Goal: Navigation & Orientation: Understand site structure

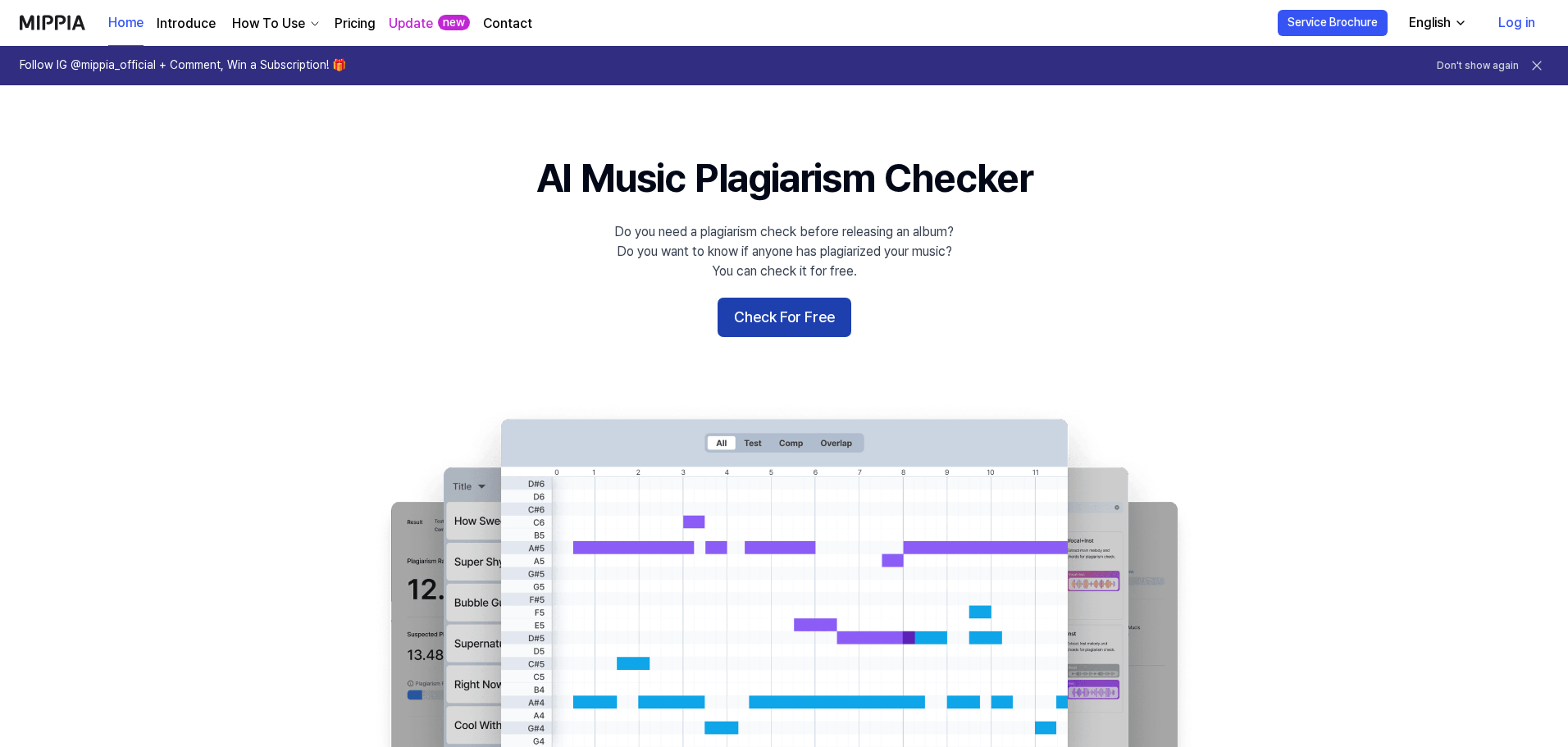
click at [755, 334] on button "Check For Free" at bounding box center [784, 317] width 134 height 40
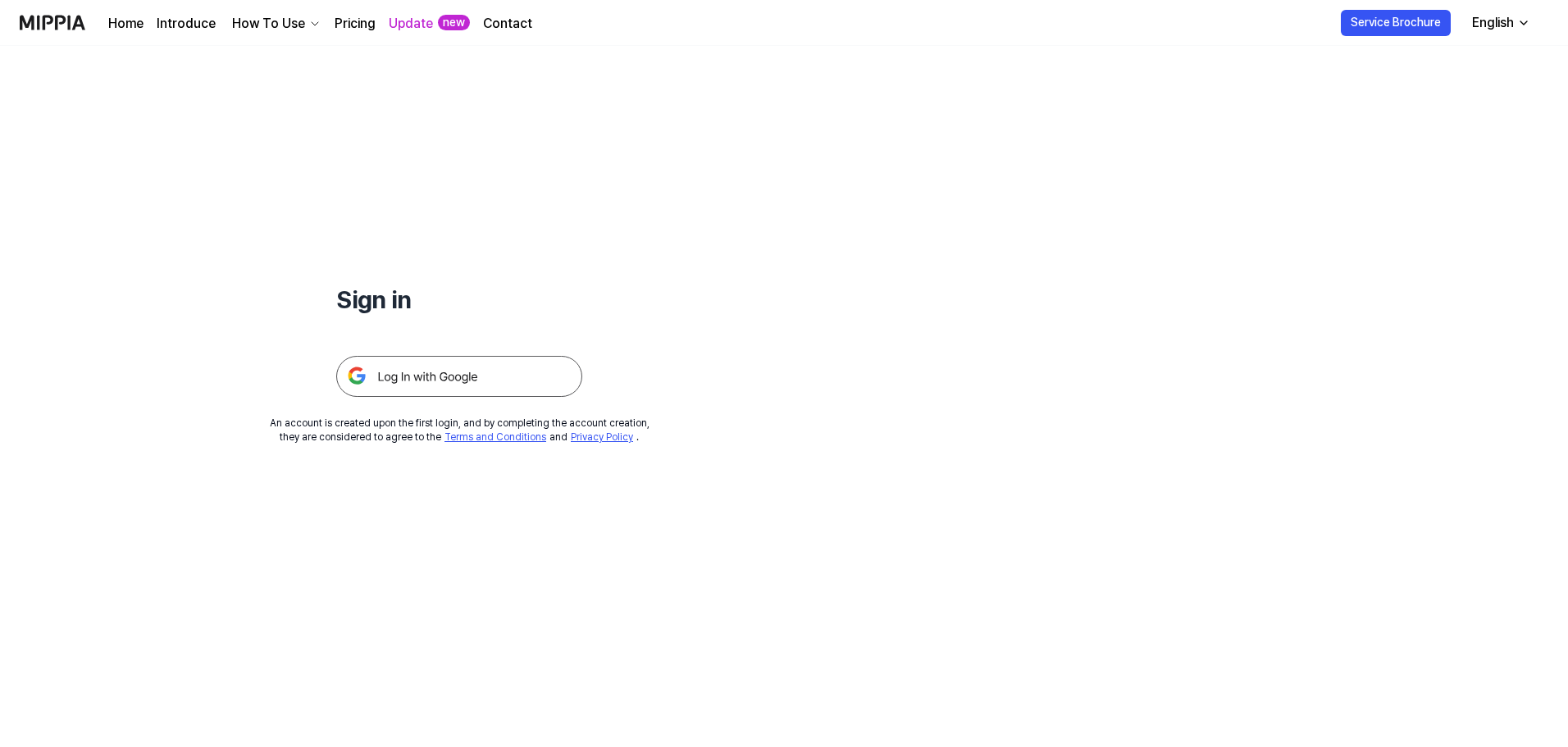
click at [366, 31] on link "Pricing" at bounding box center [355, 23] width 41 height 20
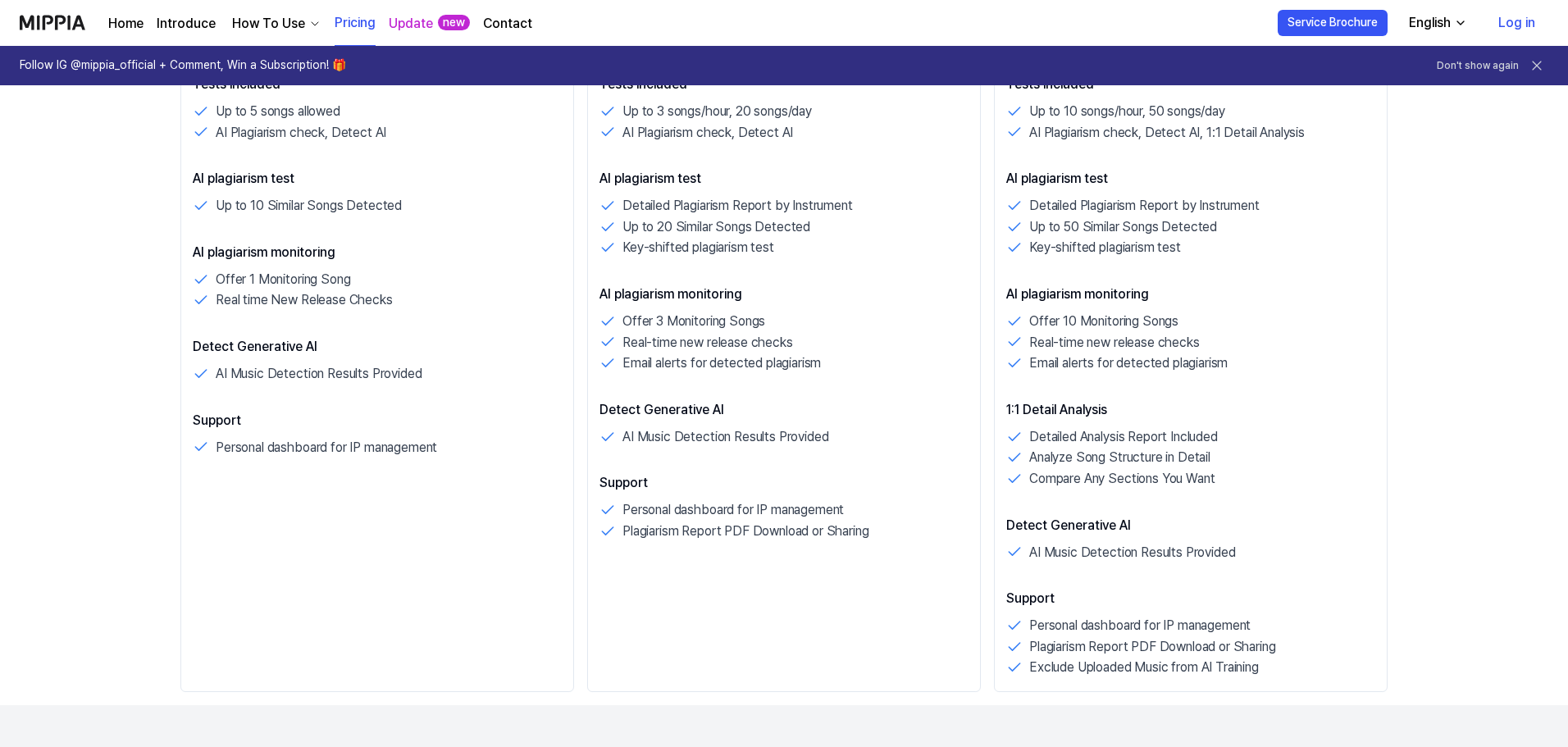
scroll to position [1066, 0]
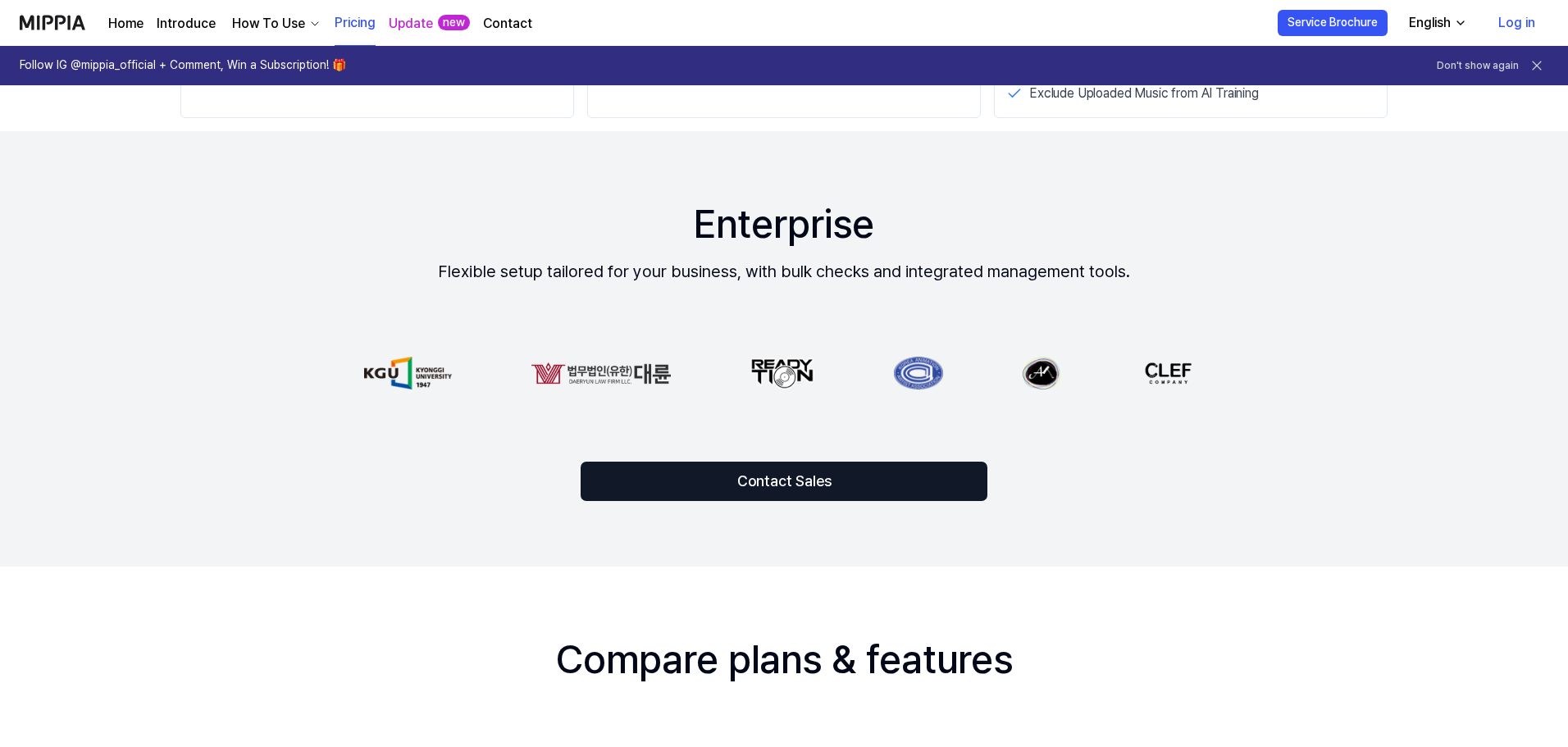
click at [187, 25] on link "Introduce" at bounding box center [186, 23] width 59 height 20
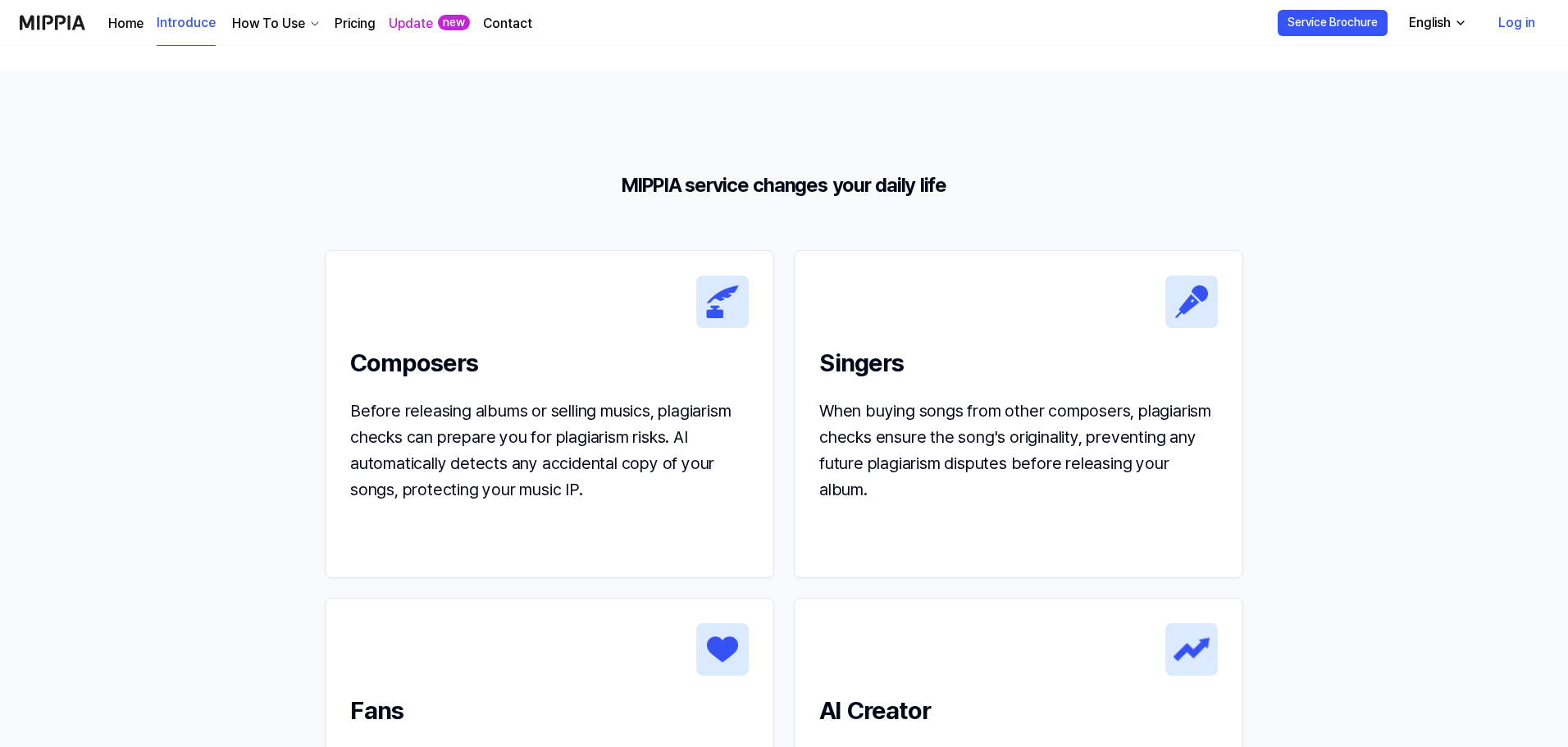
scroll to position [1640, 0]
